Goal: Find specific page/section: Find specific page/section

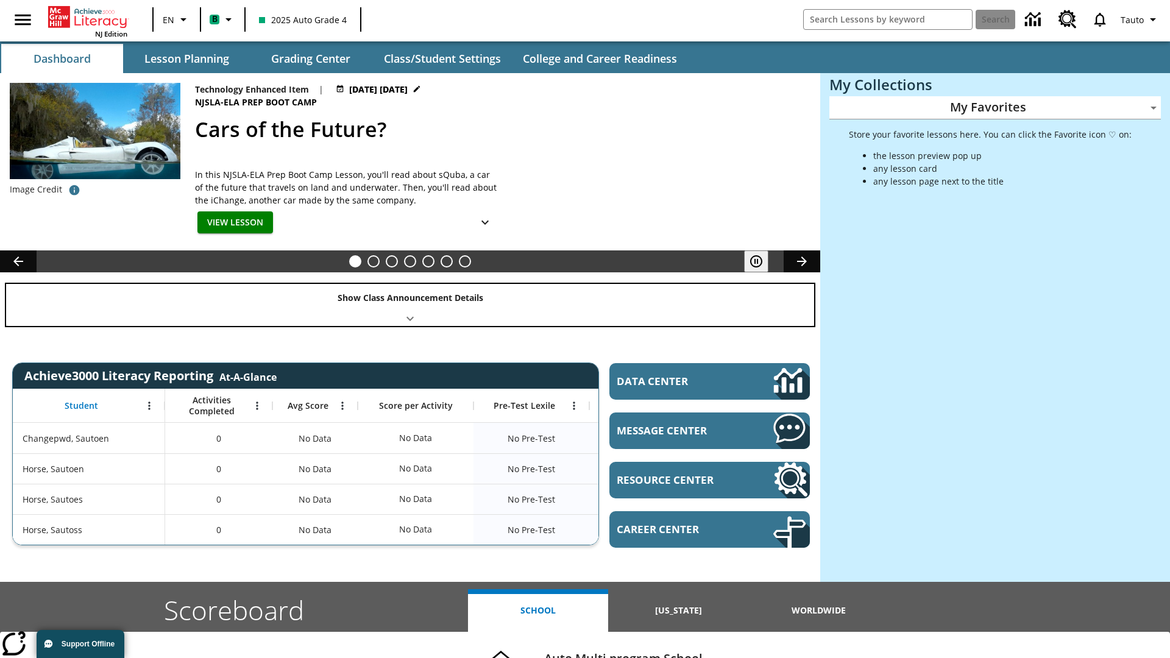
click at [410, 305] on div "Show Class Announcement Details" at bounding box center [410, 305] width 808 height 42
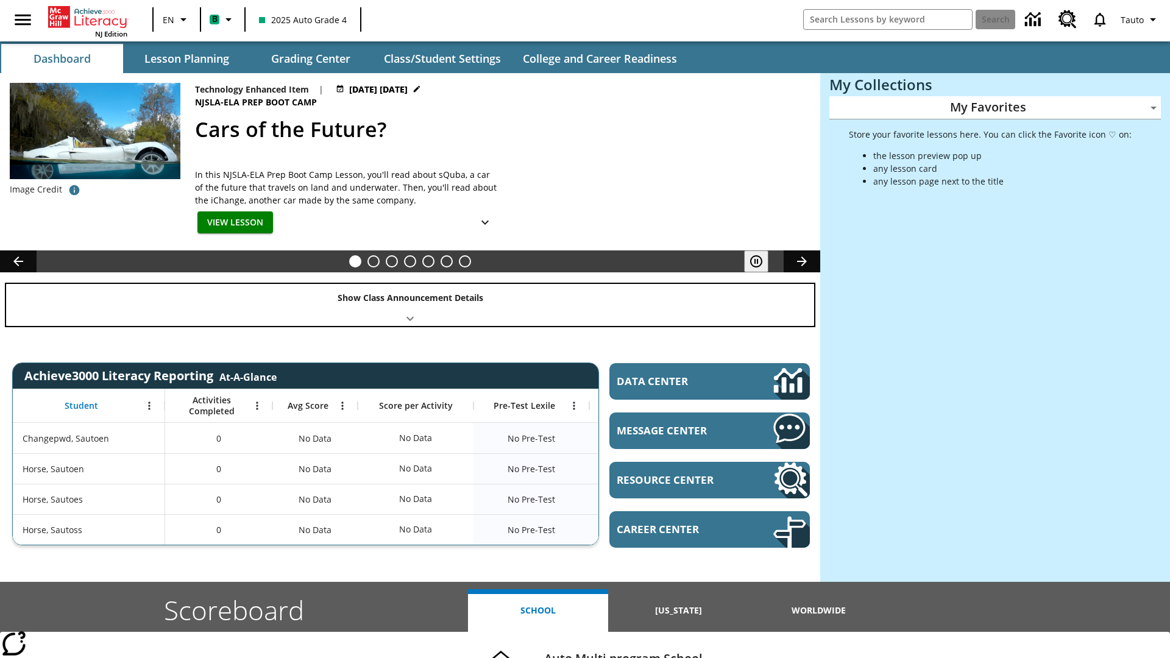
click at [410, 305] on div "Show Class Announcement Details" at bounding box center [410, 305] width 808 height 42
